Goal: Transaction & Acquisition: Purchase product/service

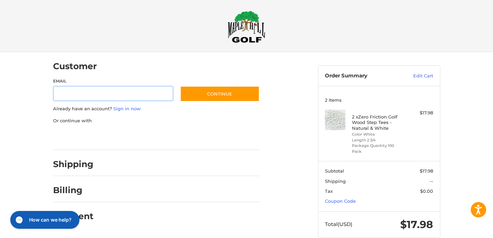
scroll to position [7, 0]
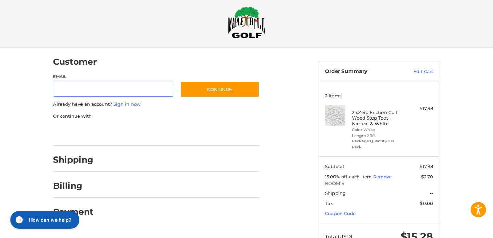
scroll to position [19, 0]
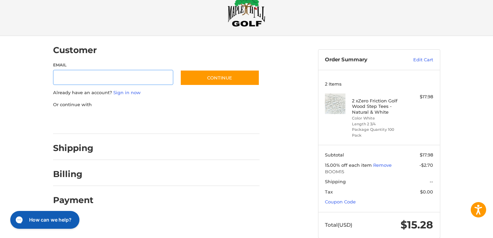
click at [423, 57] on link "Edit Cart" at bounding box center [416, 60] width 35 height 7
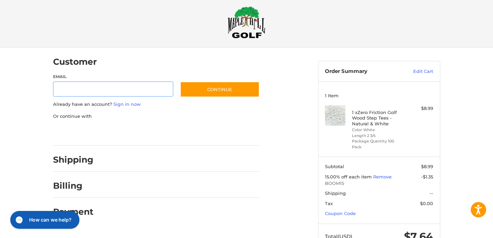
click at [106, 91] on input "Email" at bounding box center [113, 89] width 121 height 15
type input "**********"
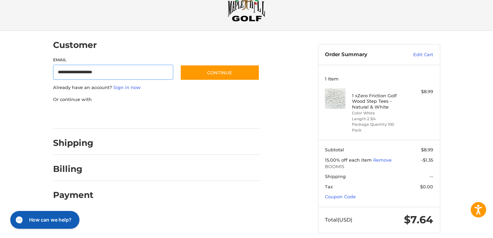
scroll to position [27, 0]
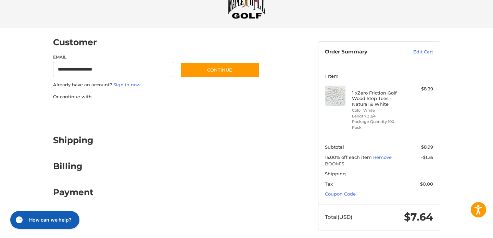
click at [122, 139] on div at bounding box center [180, 142] width 160 height 9
